Goal: Entertainment & Leisure: Browse casually

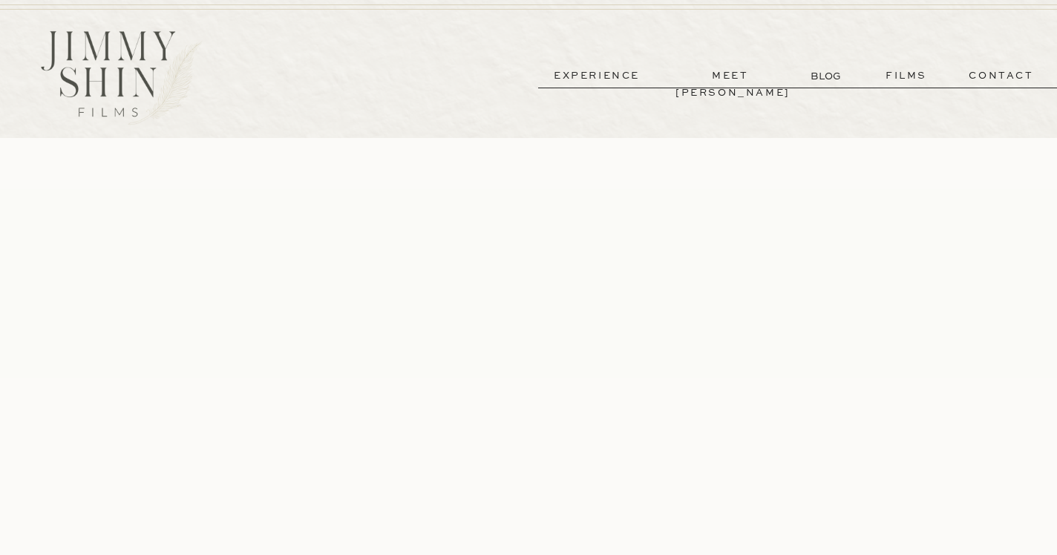
click at [619, 77] on p "experience" at bounding box center [597, 76] width 110 height 17
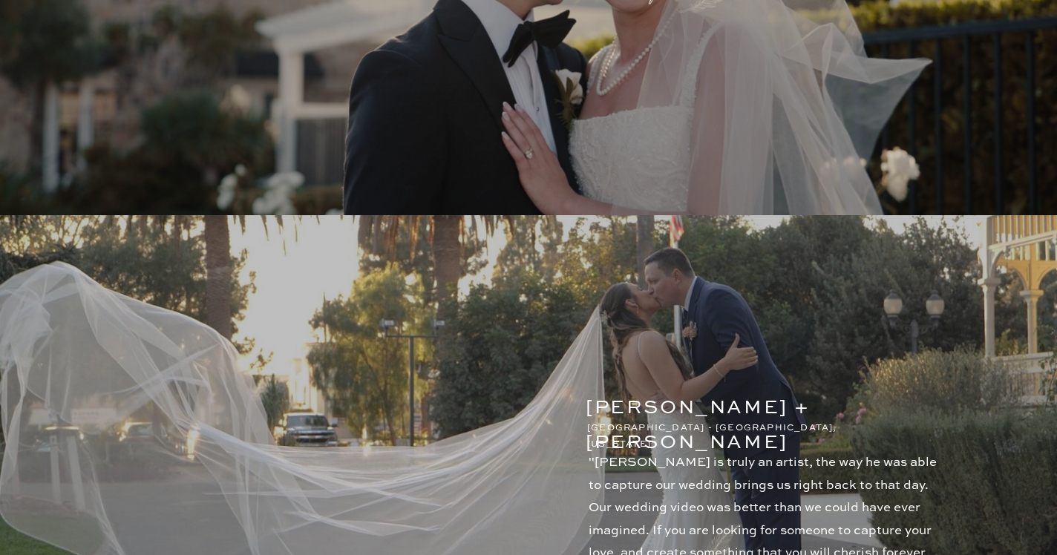
scroll to position [2064, 0]
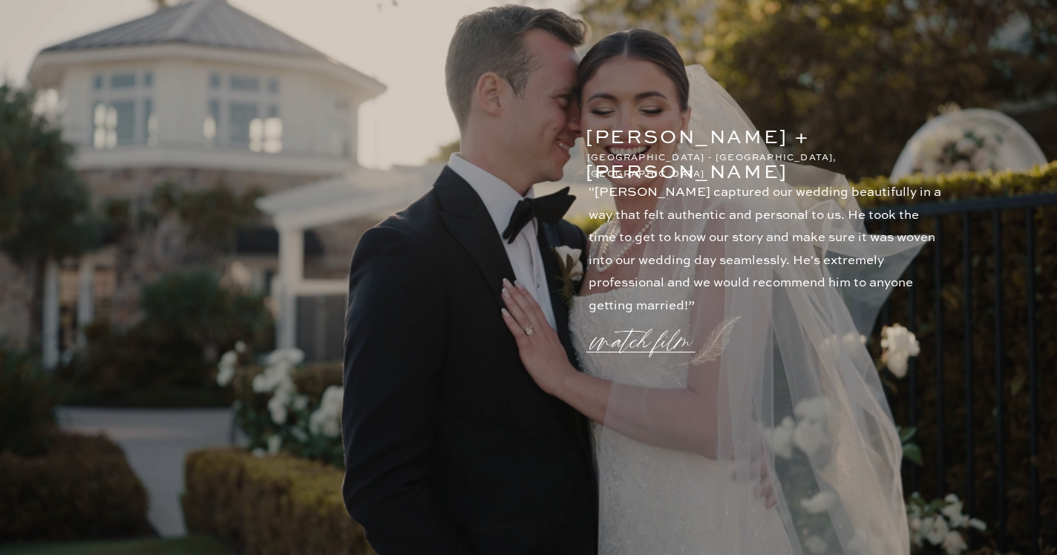
click at [640, 340] on p "watch film" at bounding box center [645, 332] width 107 height 56
click at [880, 94] on icon at bounding box center [885, 89] width 44 height 44
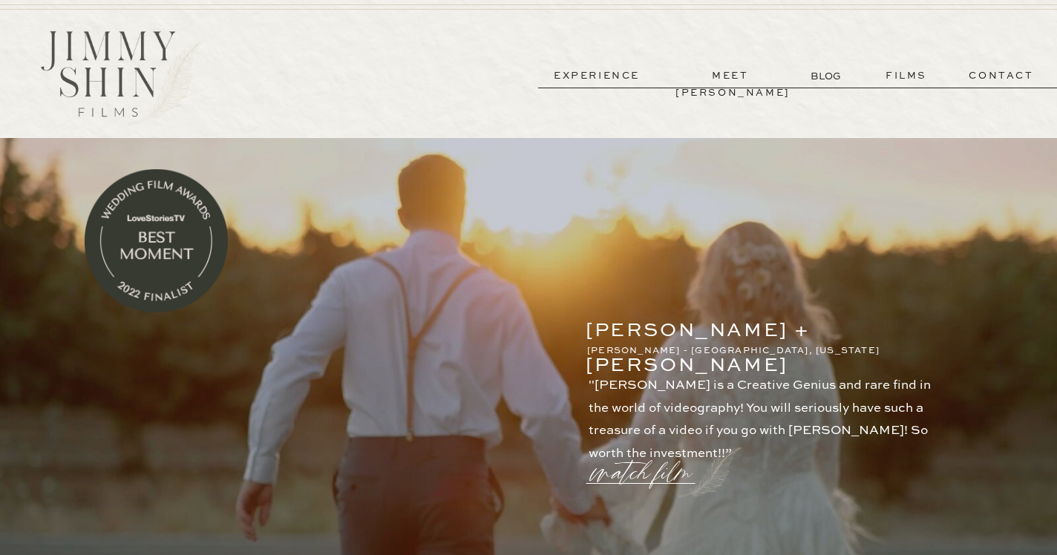
click at [624, 73] on p "experience" at bounding box center [597, 76] width 110 height 17
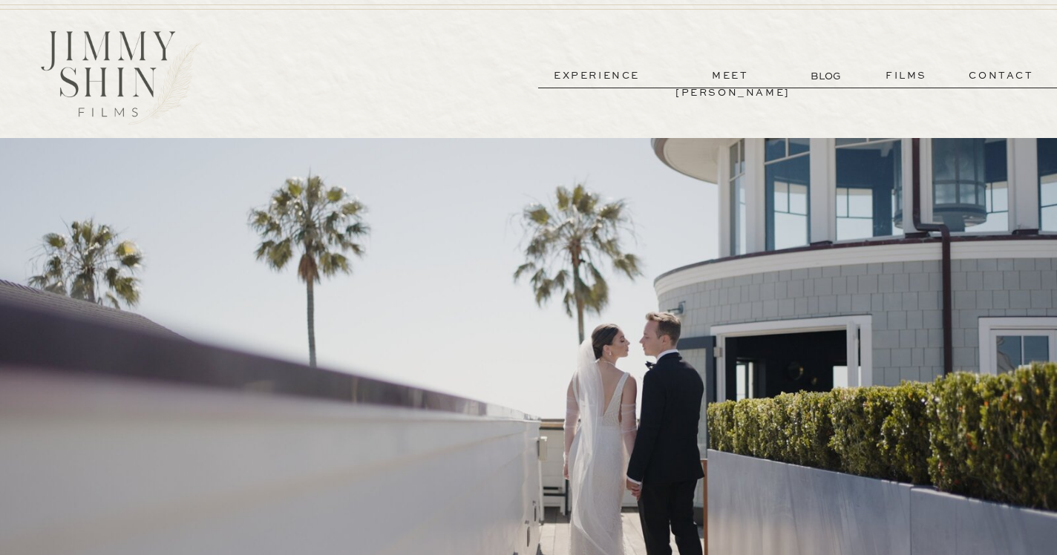
click at [828, 79] on p "BLOG" at bounding box center [827, 76] width 33 height 16
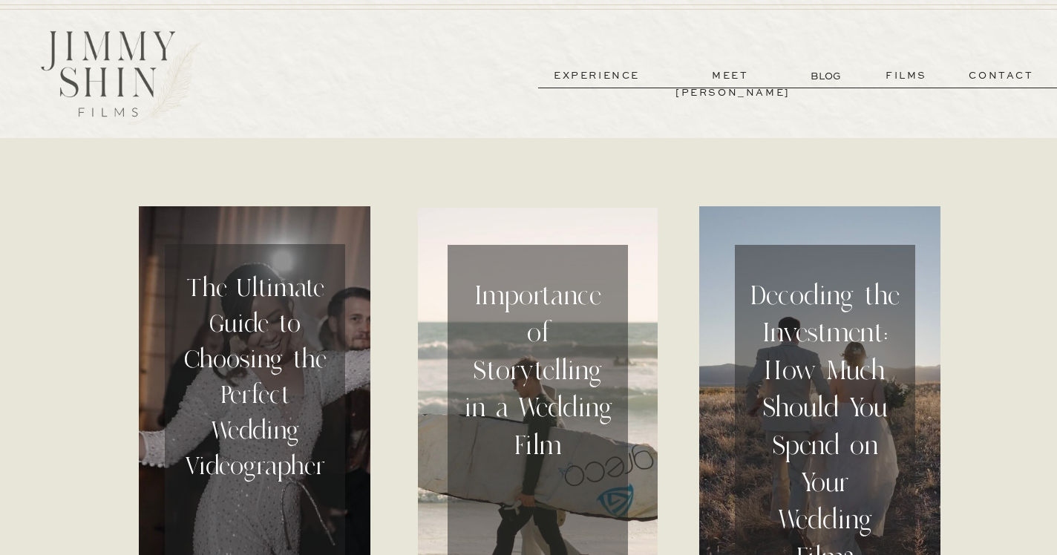
click at [900, 79] on p "films" at bounding box center [906, 76] width 73 height 17
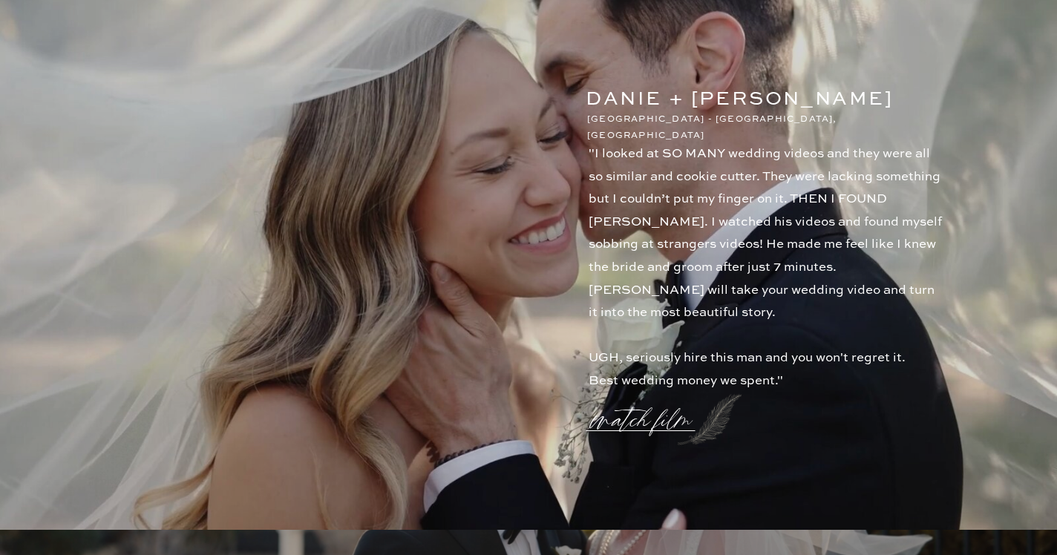
scroll to position [1494, 0]
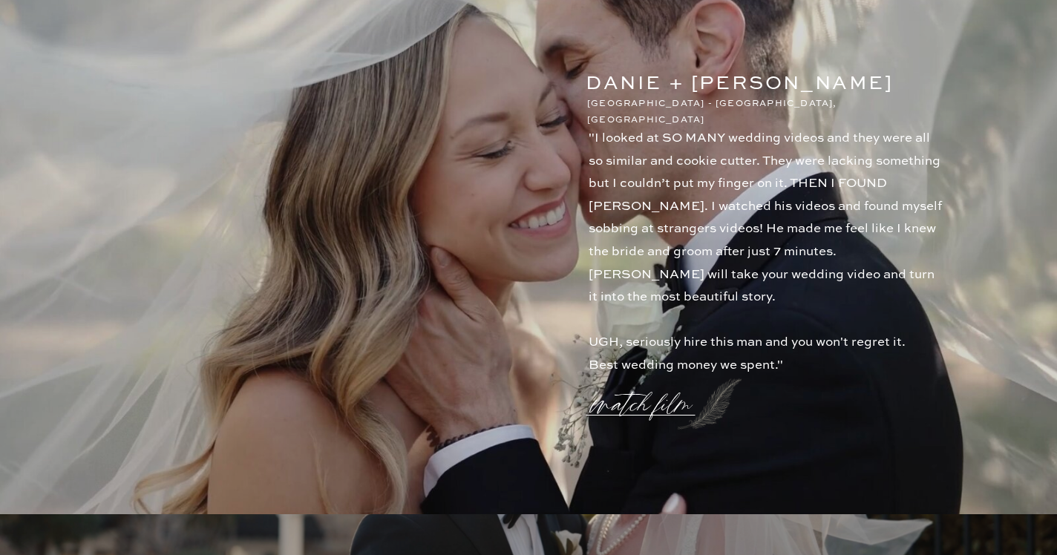
click at [665, 410] on p "watch film" at bounding box center [645, 395] width 107 height 56
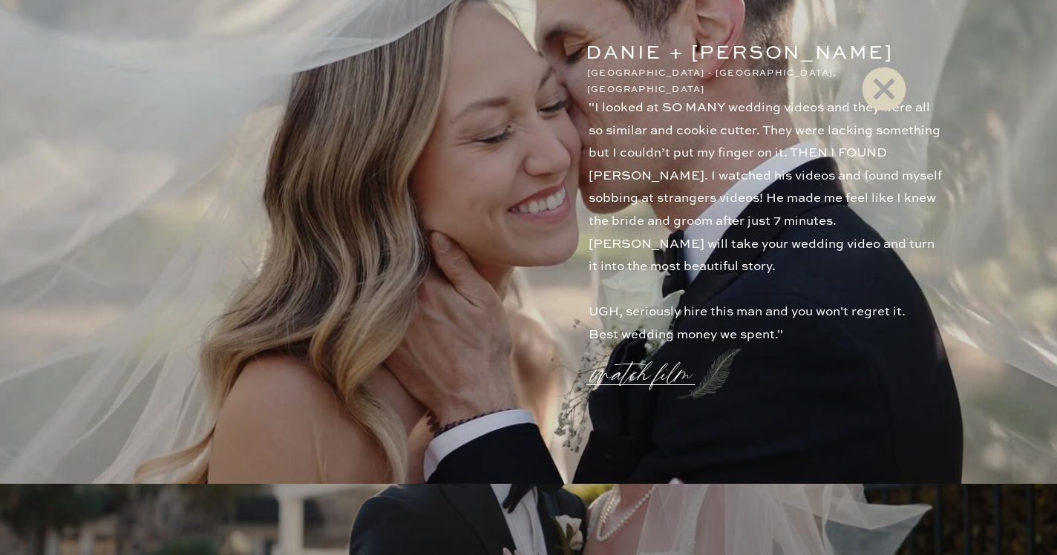
scroll to position [1537, 0]
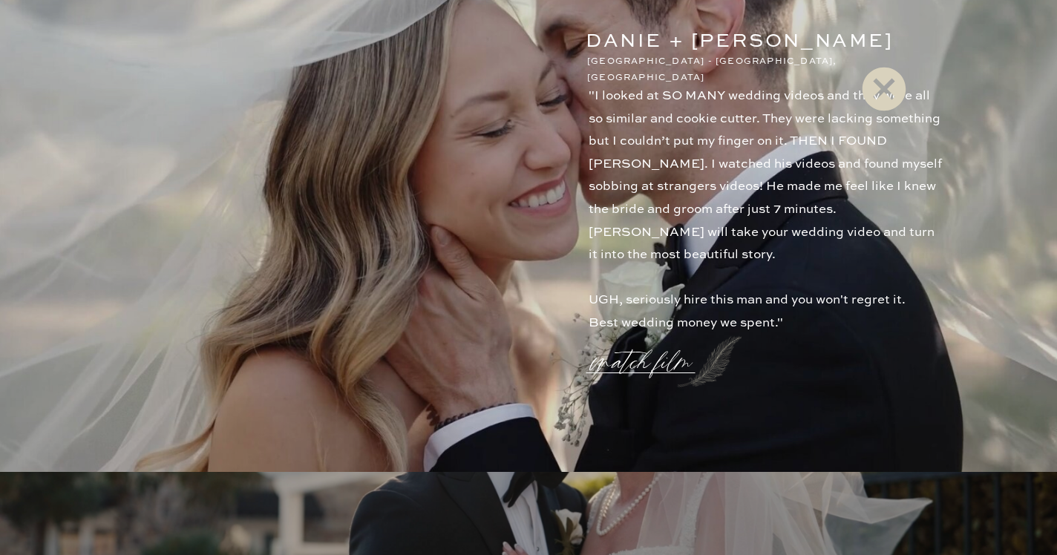
drag, startPoint x: 884, startPoint y: 87, endPoint x: 880, endPoint y: 74, distance: 13.2
click at [884, 87] on icon at bounding box center [883, 88] width 53 height 59
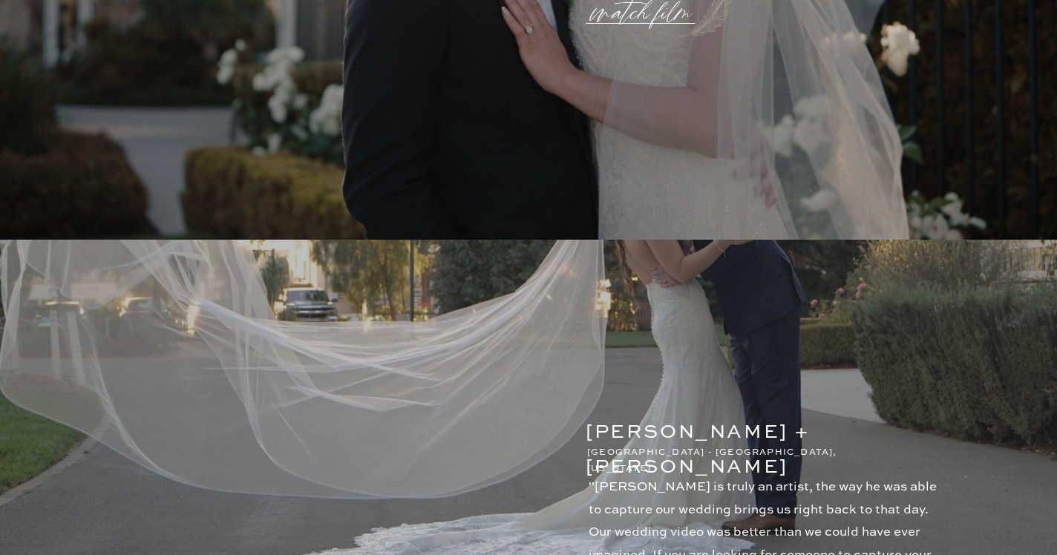
scroll to position [2653, 0]
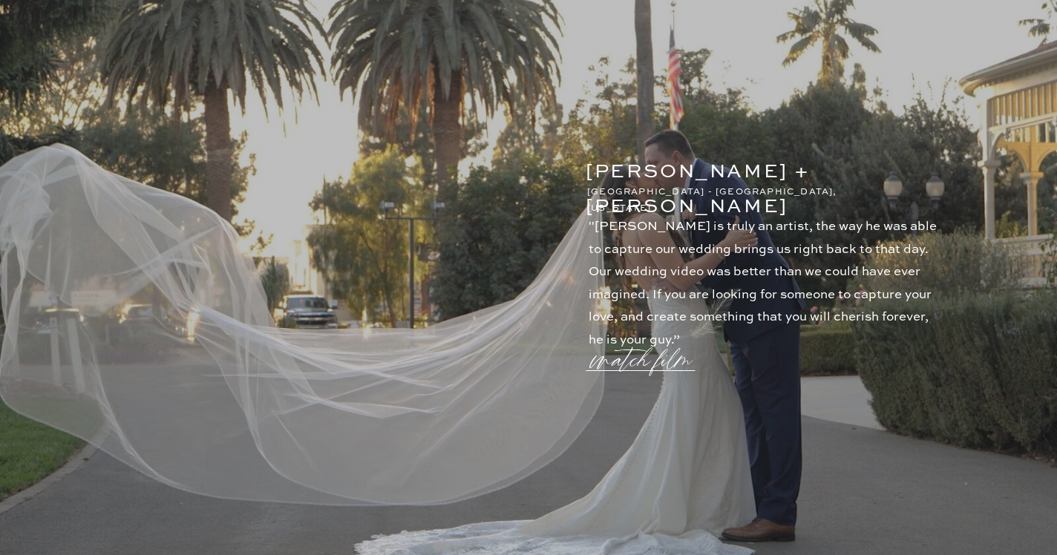
click at [628, 362] on p "watch film" at bounding box center [645, 351] width 107 height 56
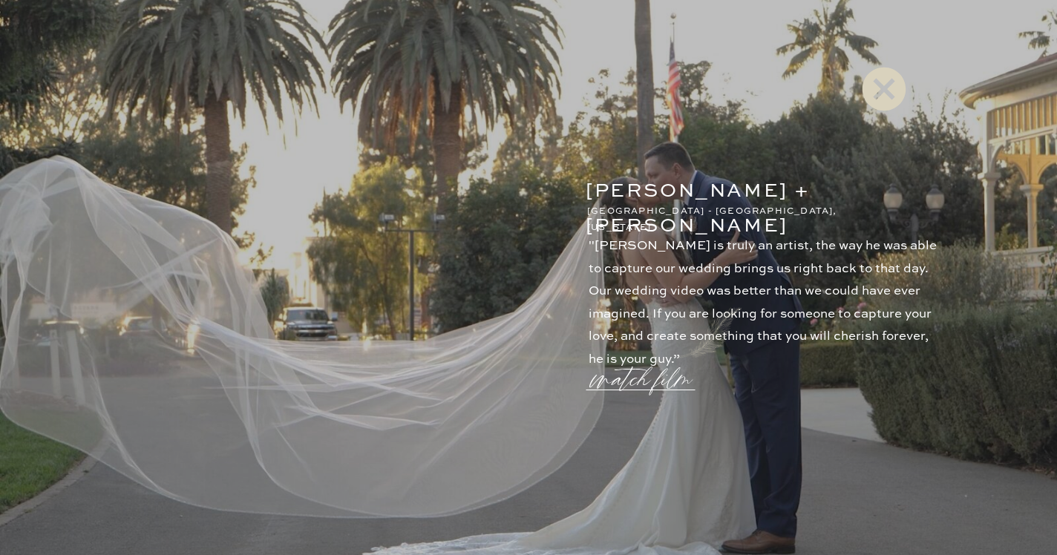
scroll to position [2640, 0]
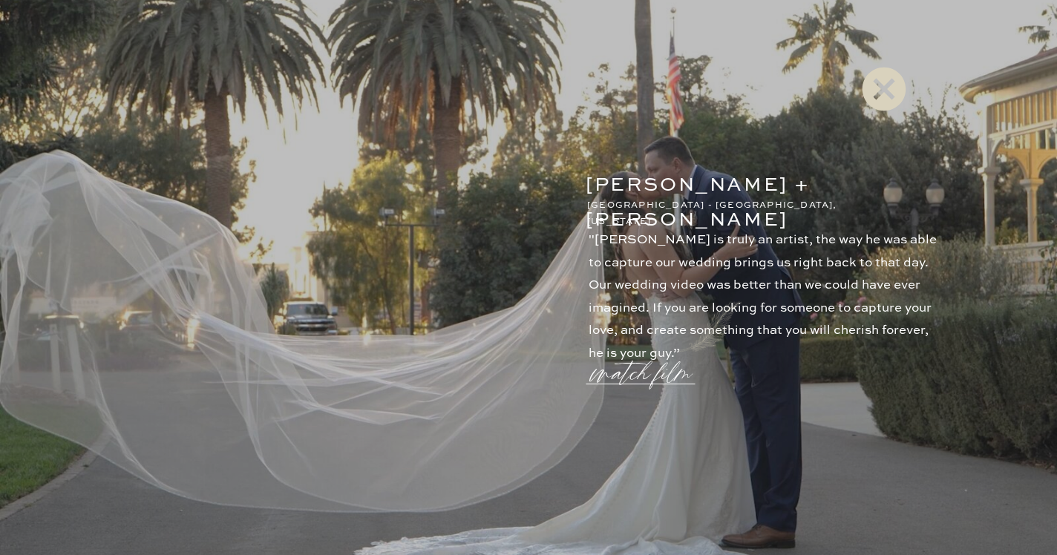
click at [883, 94] on icon at bounding box center [885, 89] width 44 height 44
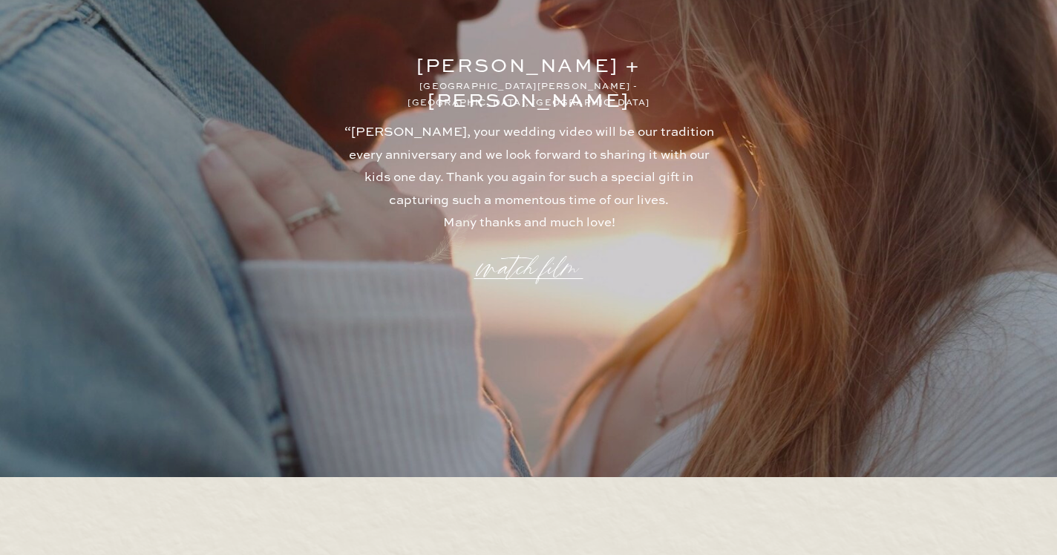
scroll to position [4219, 0]
